Goal: Task Accomplishment & Management: Manage account settings

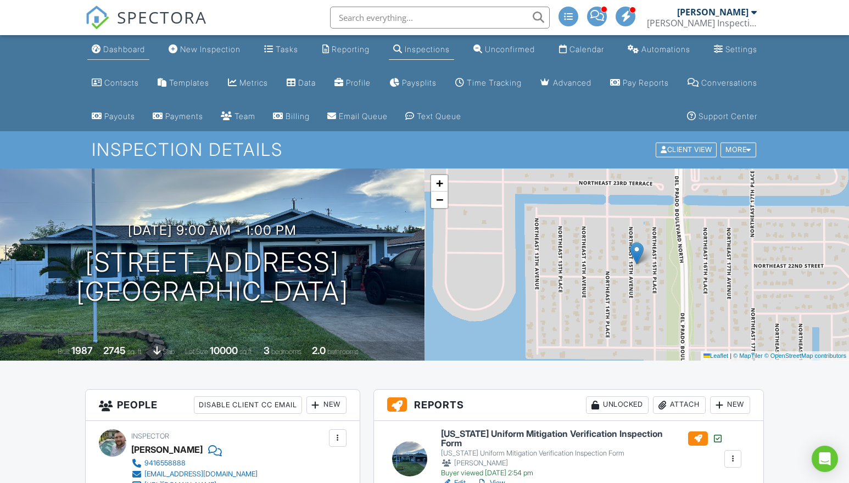
click at [123, 47] on div "Dashboard" at bounding box center [124, 48] width 42 height 9
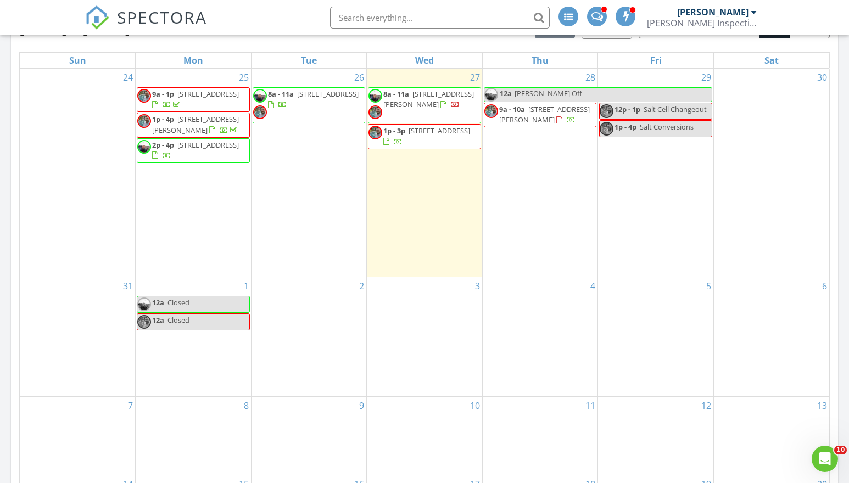
scroll to position [711, 0]
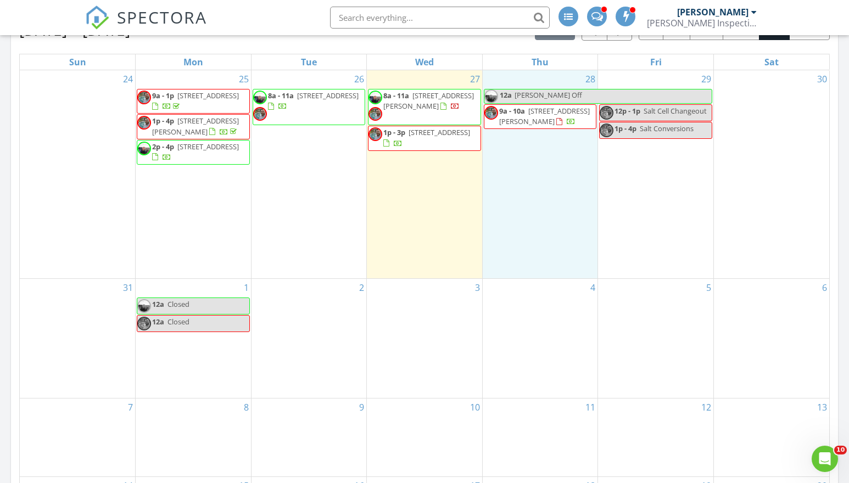
click at [538, 196] on div "28 12a Wesley Off 9a - 10a 98 Nelson St, Toronto M1J 2V5" at bounding box center [539, 174] width 115 height 208
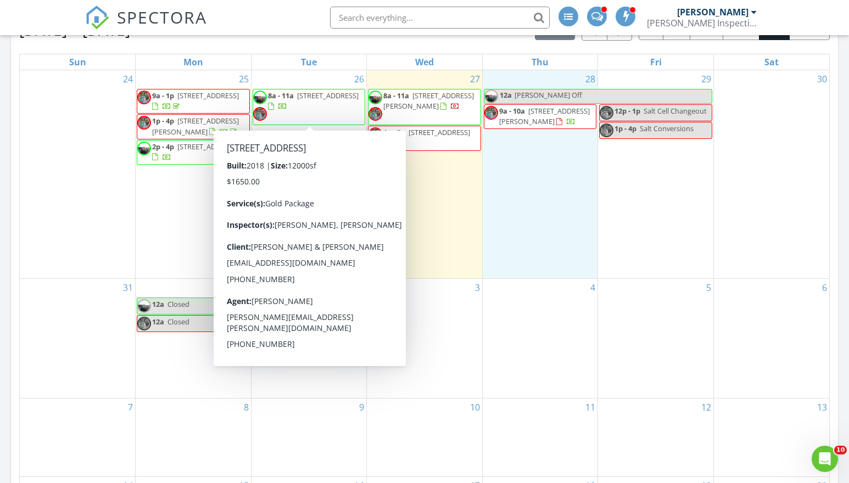
click at [331, 96] on span "4601 Grassy Point Blvd, Port Charlotte 33952" at bounding box center [327, 96] width 61 height 10
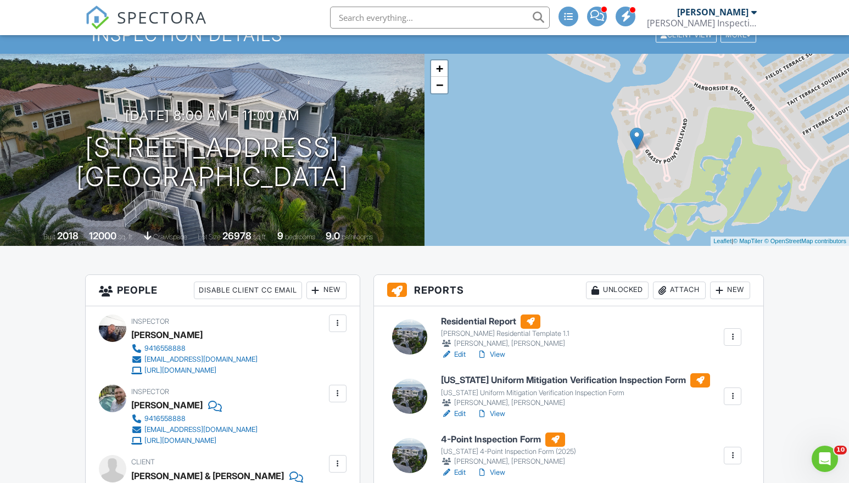
click at [504, 352] on link "View" at bounding box center [490, 354] width 29 height 11
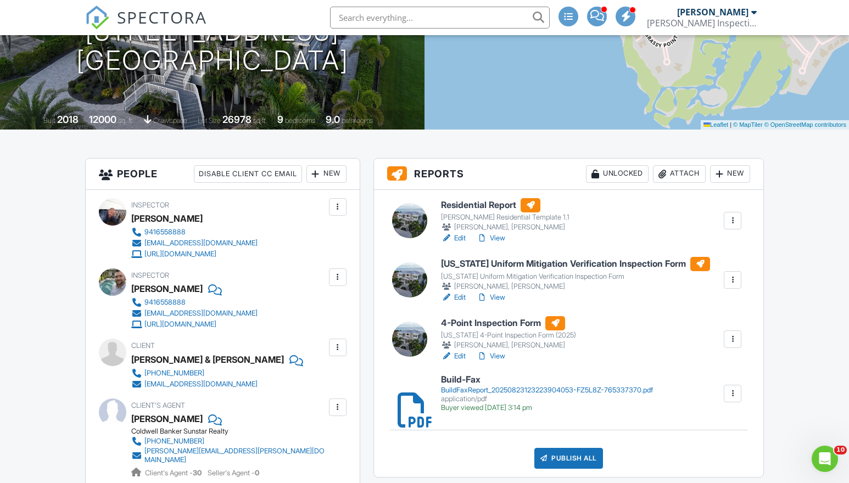
scroll to position [241, 0]
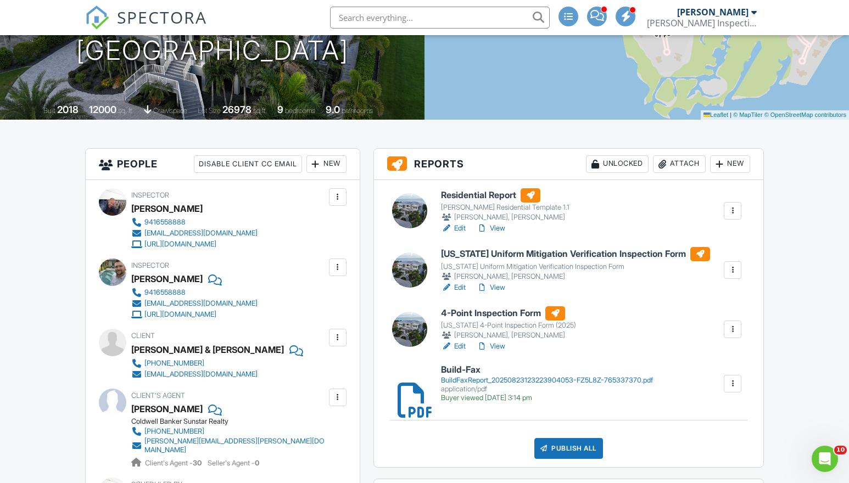
click at [554, 445] on div "Publish All" at bounding box center [568, 448] width 69 height 21
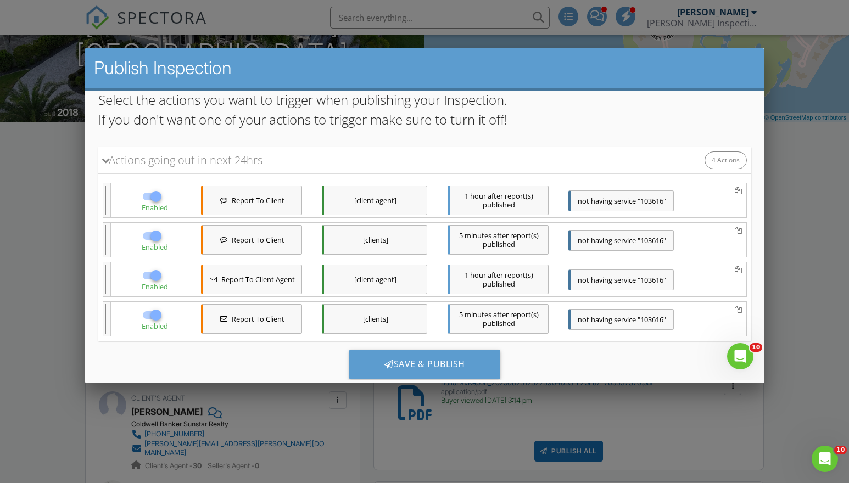
scroll to position [158, 0]
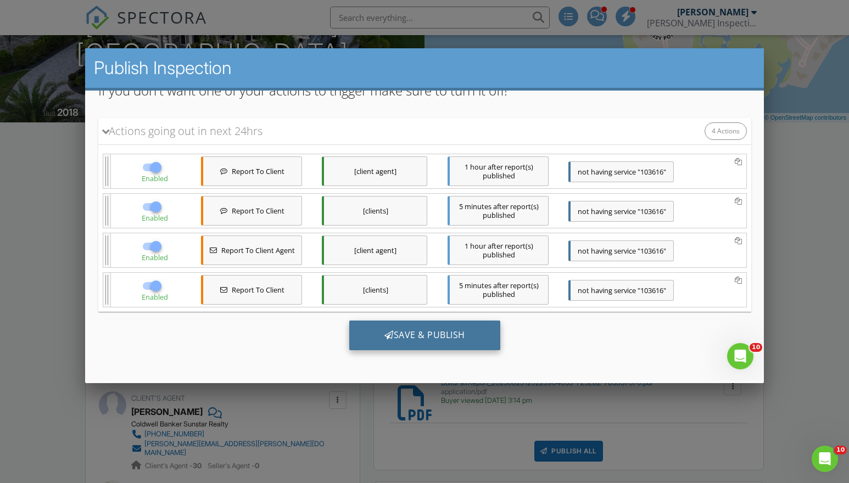
click at [424, 333] on div "Save & Publish" at bounding box center [424, 336] width 151 height 30
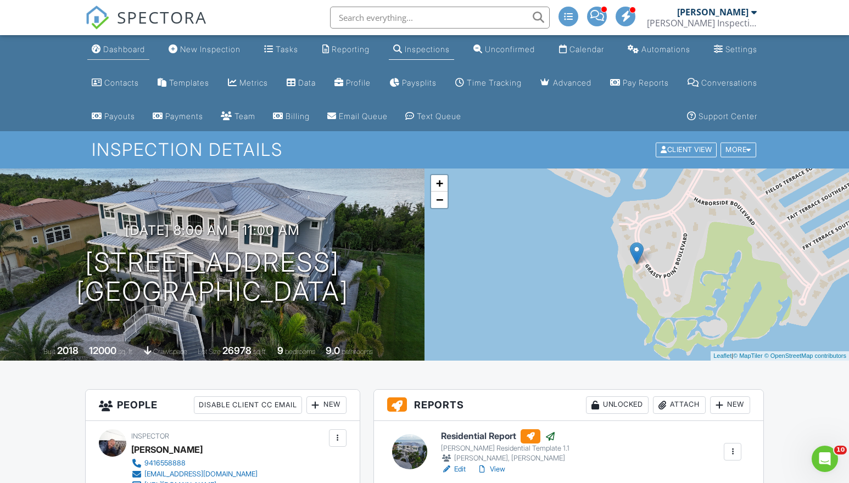
click at [117, 46] on div "Dashboard" at bounding box center [124, 48] width 42 height 9
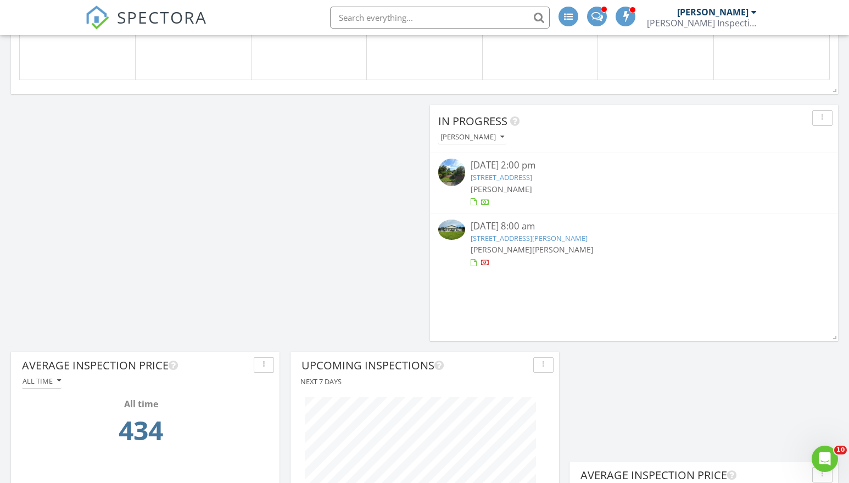
scroll to position [1176, 0]
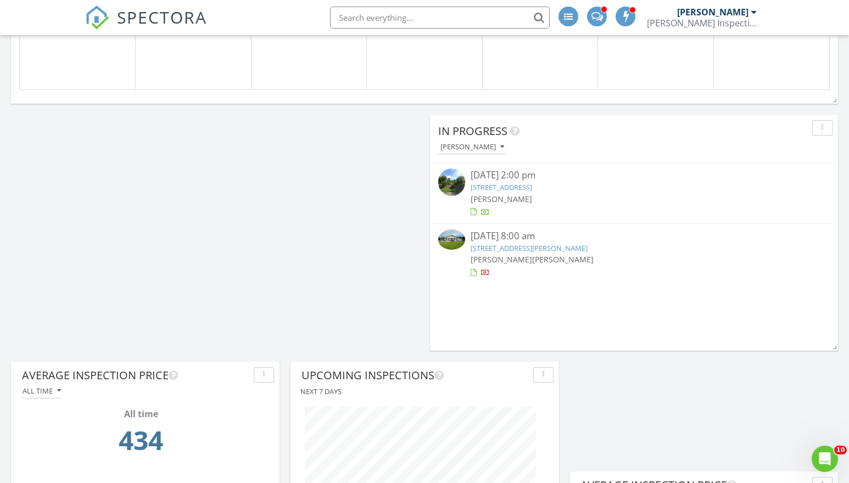
click at [518, 187] on link "950 Highland Cir, Nokomis, FL 34275" at bounding box center [500, 187] width 61 height 10
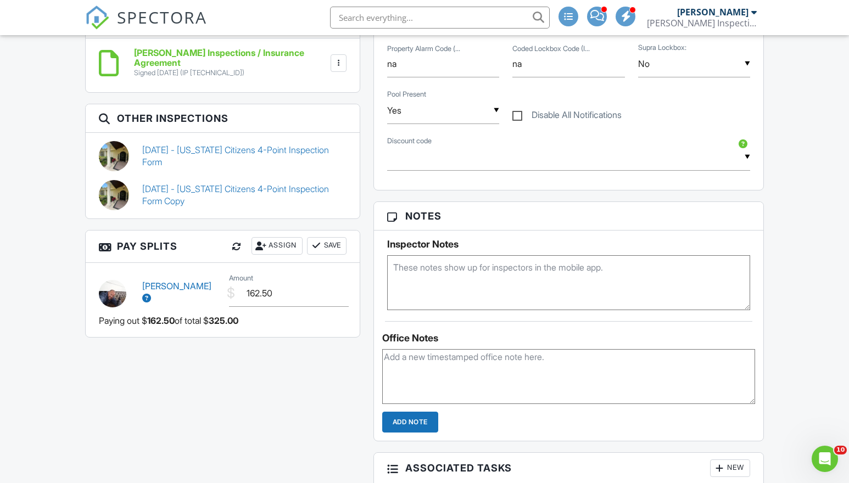
scroll to position [849, 0]
click at [210, 188] on link "07/08/2024 - Florida Citizens 4-Point Inspection Form Copy" at bounding box center [244, 195] width 204 height 25
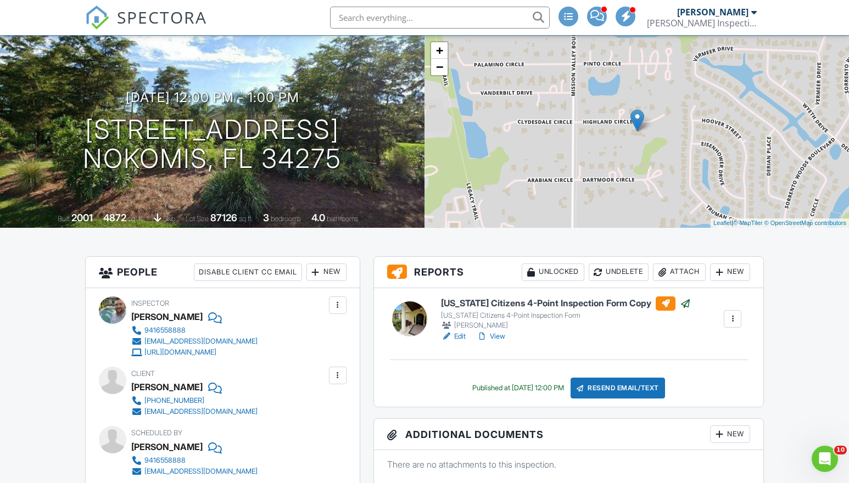
scroll to position [136, 0]
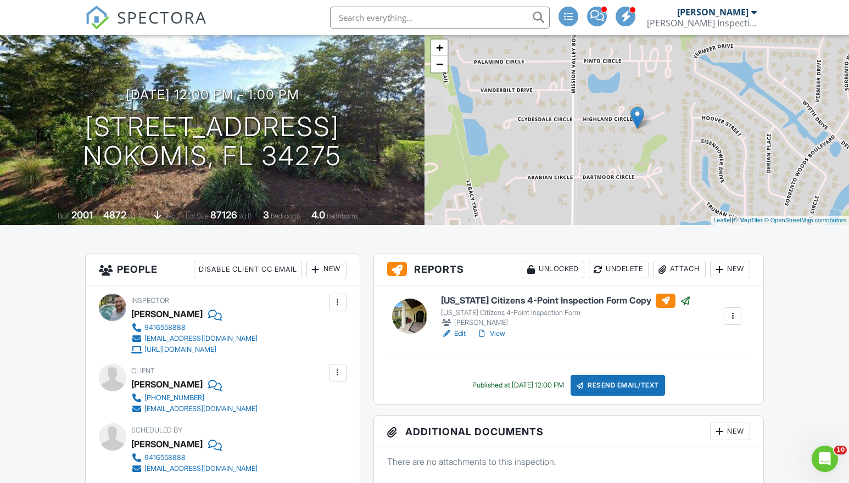
click at [732, 316] on div at bounding box center [732, 316] width 11 height 11
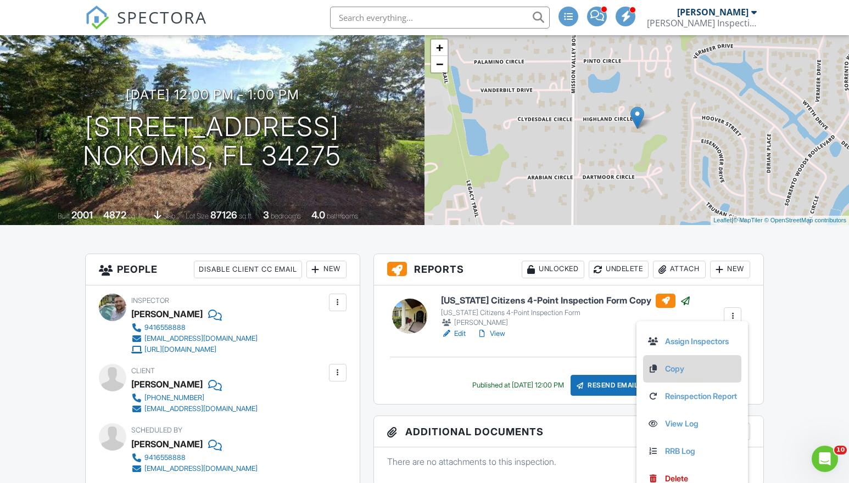
click at [666, 367] on link "Copy" at bounding box center [691, 369] width 89 height 12
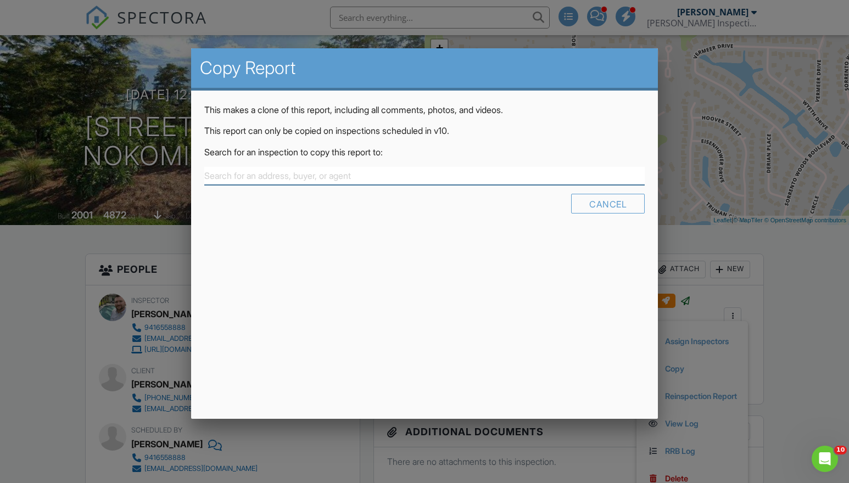
click at [230, 179] on input "text" at bounding box center [424, 176] width 440 height 18
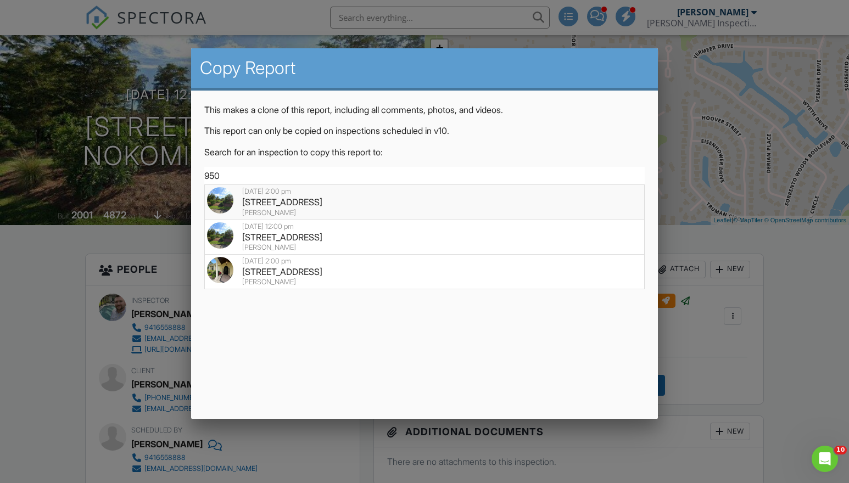
click at [292, 201] on div "[STREET_ADDRESS]" at bounding box center [424, 202] width 435 height 12
type input "[STREET_ADDRESS]"
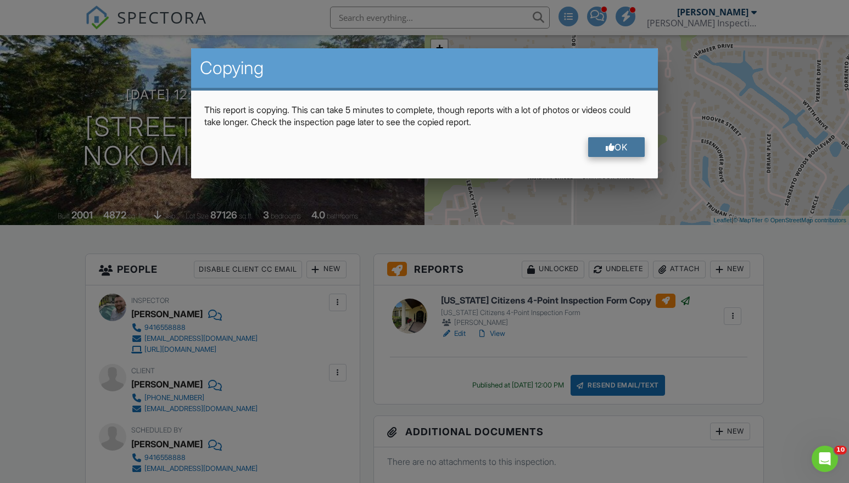
click at [624, 148] on div "OK" at bounding box center [616, 147] width 57 height 20
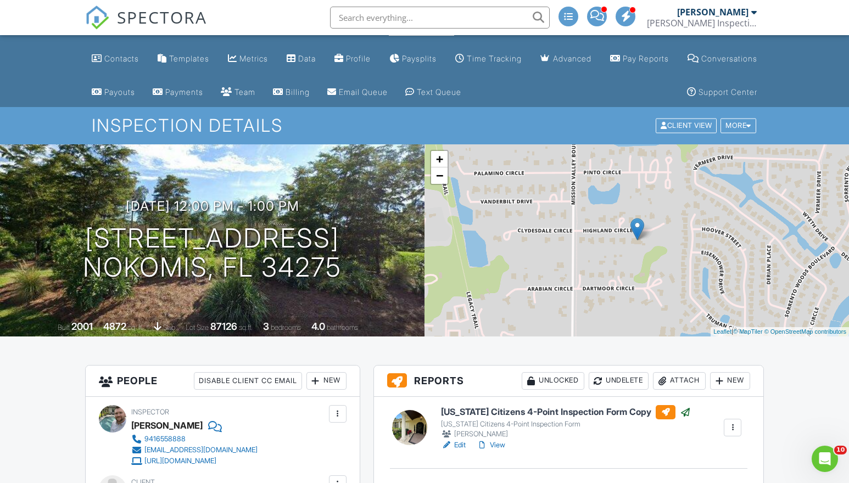
scroll to position [0, 0]
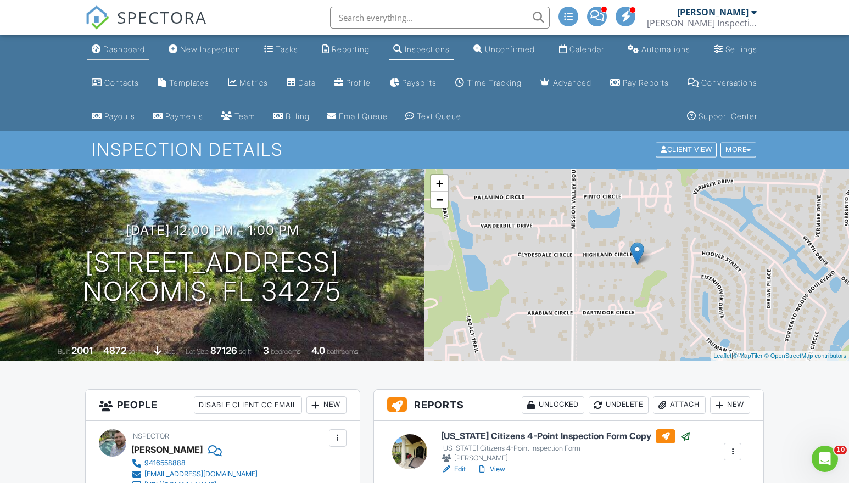
click at [108, 47] on div "Dashboard" at bounding box center [124, 48] width 42 height 9
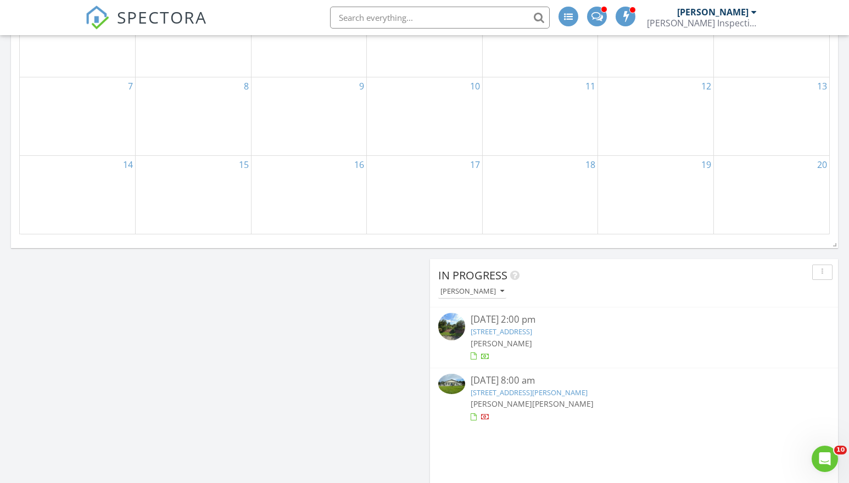
scroll to position [1035, 0]
click at [521, 330] on link "[STREET_ADDRESS]" at bounding box center [500, 328] width 61 height 10
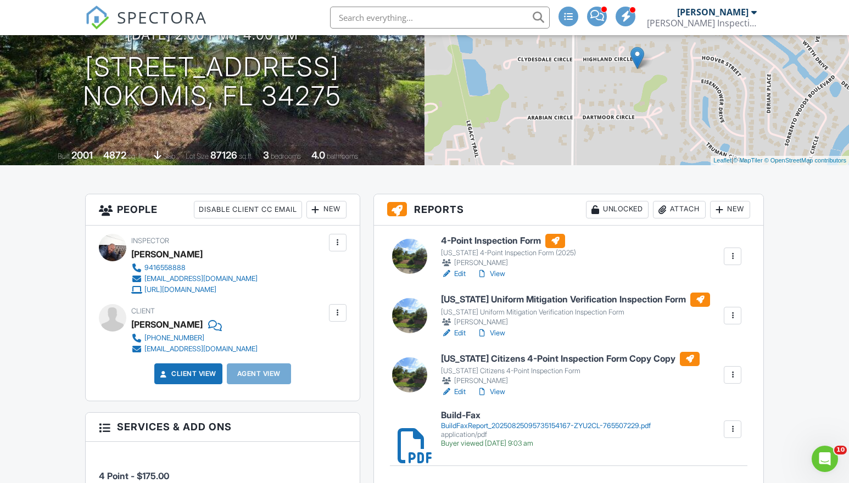
scroll to position [197, 0]
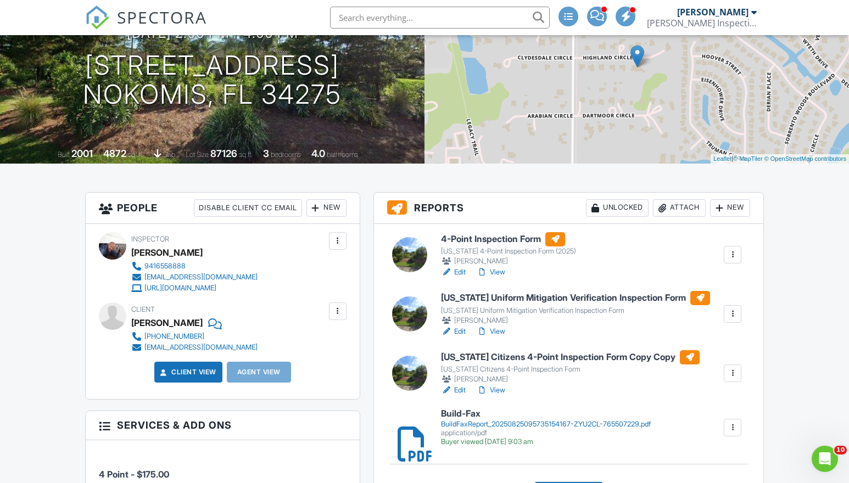
click at [732, 377] on div at bounding box center [732, 373] width 11 height 11
click at [462, 390] on link "Edit" at bounding box center [453, 390] width 25 height 11
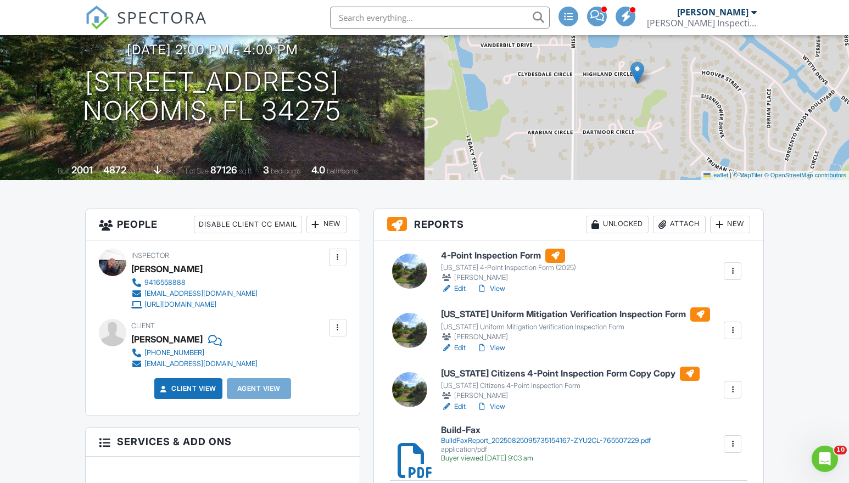
scroll to position [183, 0]
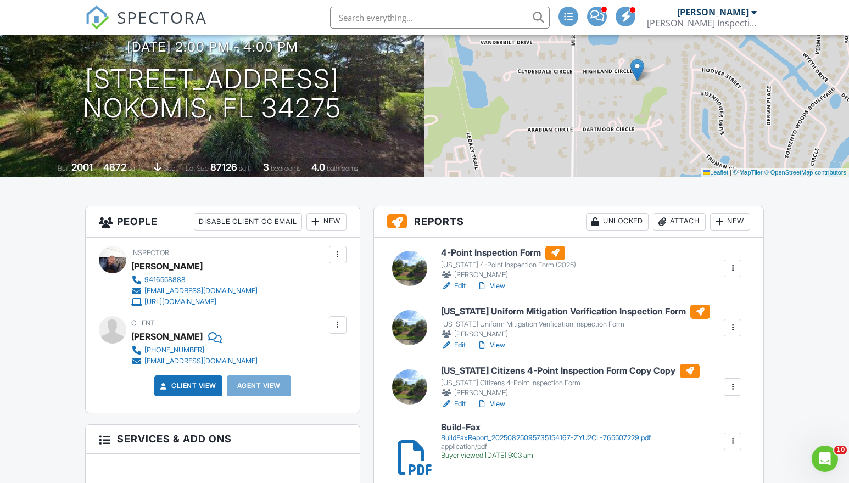
click at [465, 285] on link "Edit" at bounding box center [453, 285] width 25 height 11
